Goal: Task Accomplishment & Management: Use online tool/utility

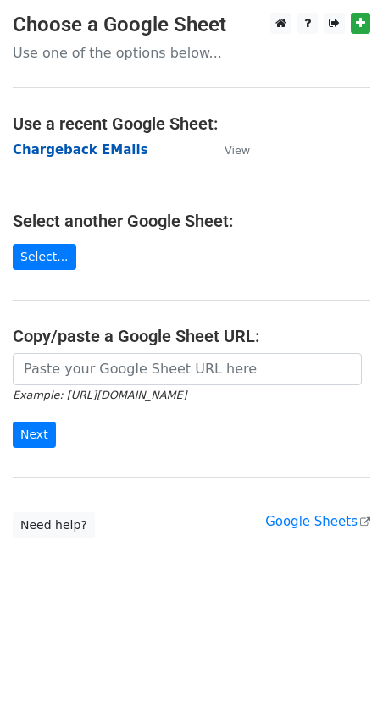
click at [80, 146] on strong "Chargeback EMails" at bounding box center [80, 149] width 135 height 15
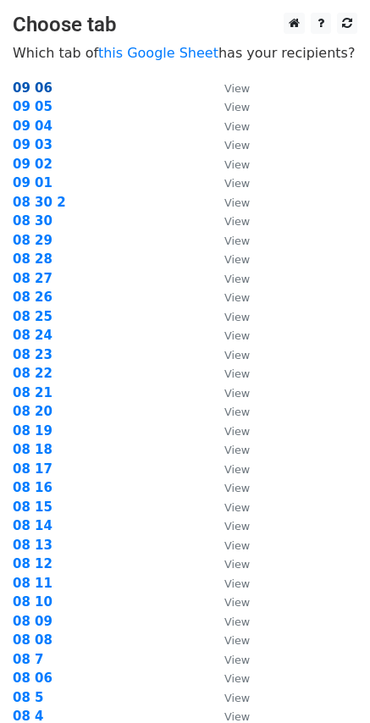
click at [36, 86] on strong "09 06" at bounding box center [33, 87] width 40 height 15
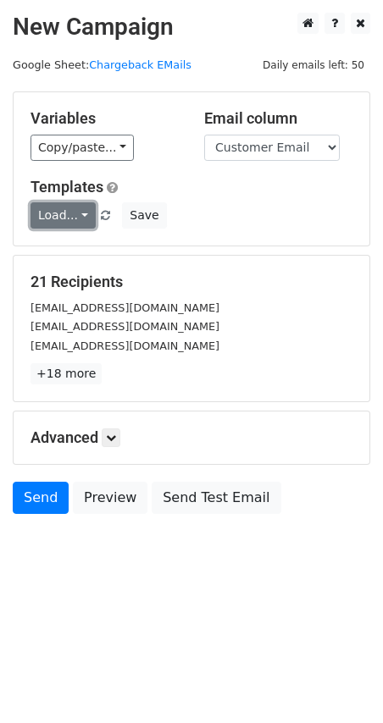
click at [81, 219] on link "Load..." at bounding box center [62, 215] width 65 height 26
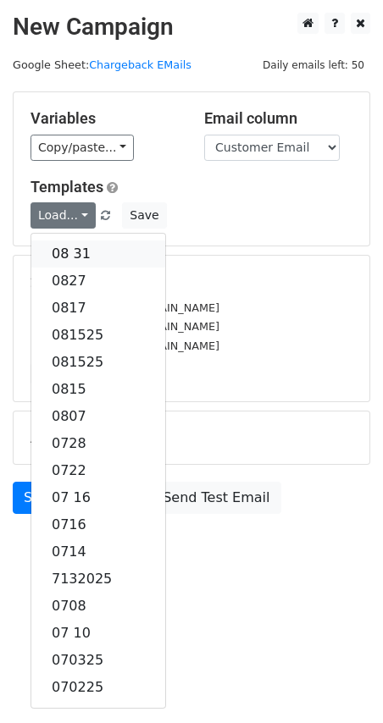
click at [81, 253] on link "08 31" at bounding box center [98, 253] width 134 height 27
